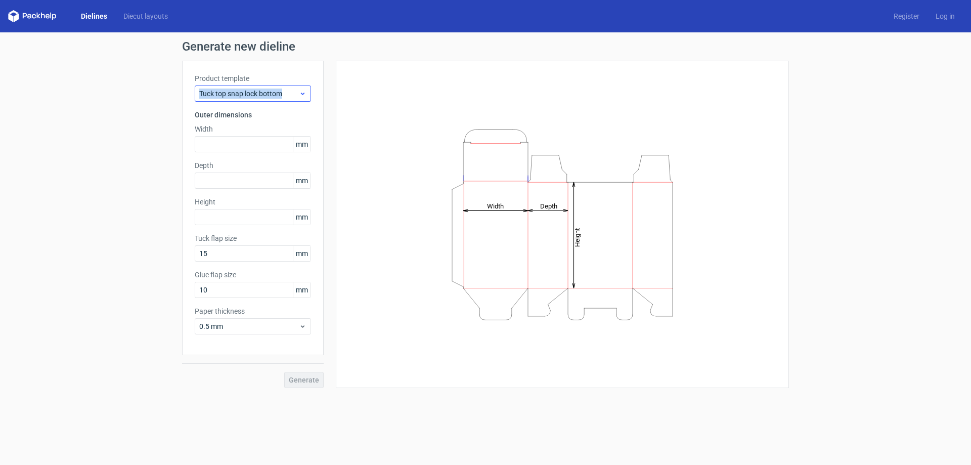
click at [282, 85] on div "Product template Tuck top snap lock bottom" at bounding box center [253, 87] width 116 height 28
click at [285, 94] on span "Tuck top snap lock bottom" at bounding box center [249, 93] width 100 height 10
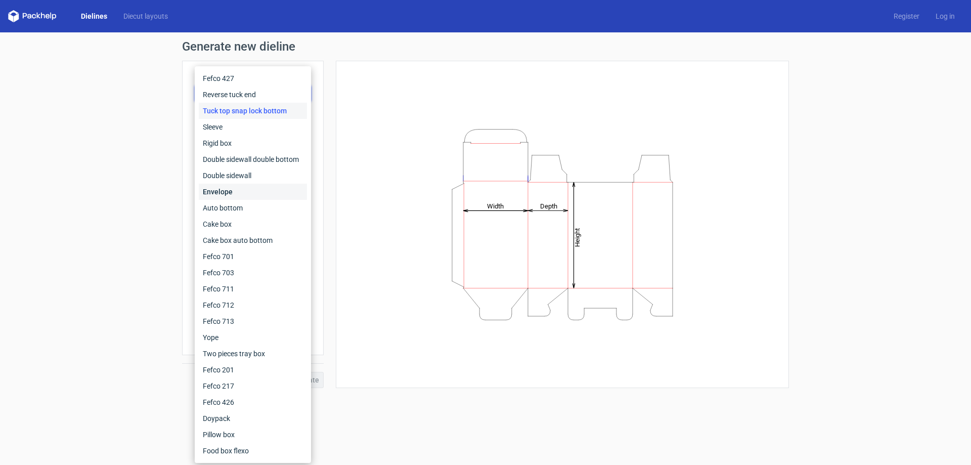
click at [284, 197] on div "Envelope" at bounding box center [253, 192] width 108 height 16
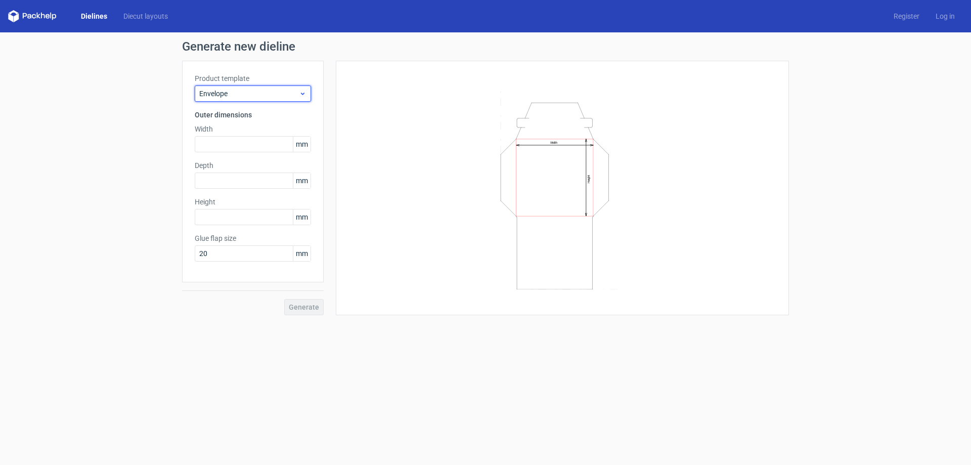
click at [306, 92] on div "Envelope" at bounding box center [253, 93] width 116 height 16
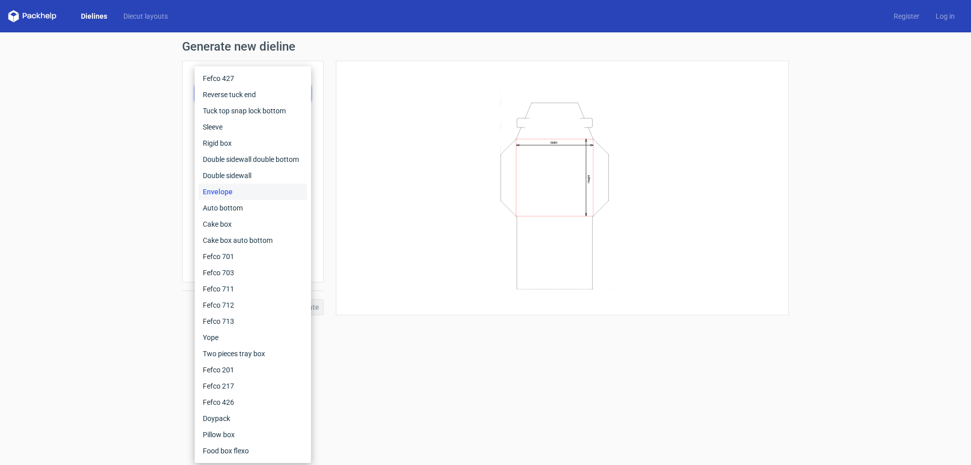
click at [377, 119] on div "Width Height" at bounding box center [562, 187] width 428 height 229
